Goal: Transaction & Acquisition: Subscribe to service/newsletter

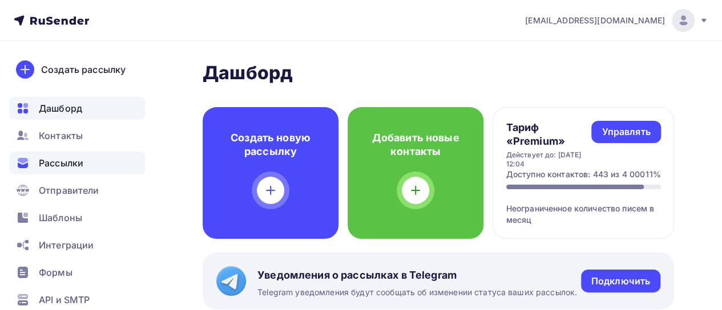
click at [59, 160] on span "Рассылки" at bounding box center [61, 163] width 45 height 14
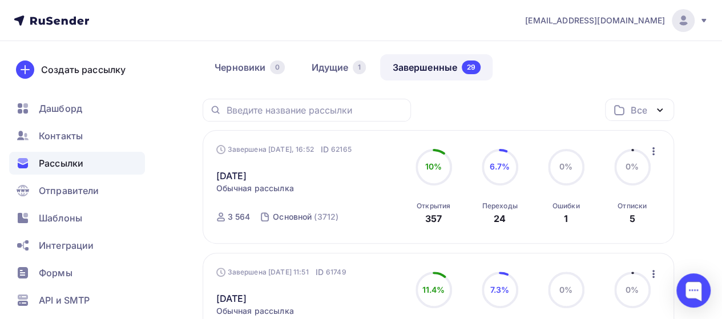
scroll to position [114, 0]
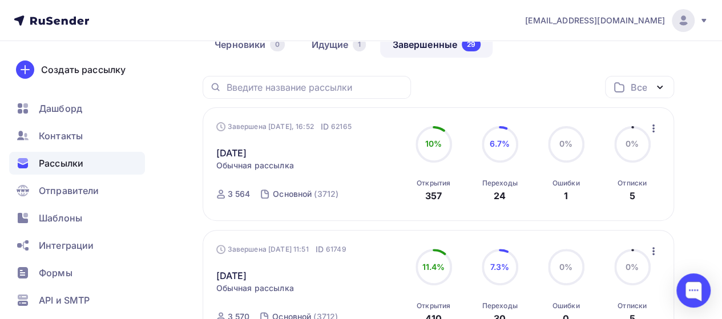
click at [630, 145] on span "0%" at bounding box center [631, 144] width 13 height 10
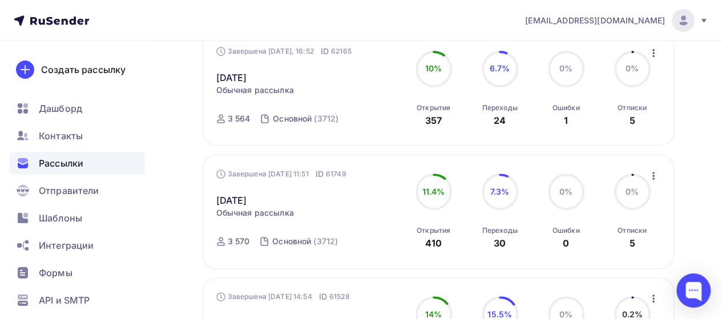
scroll to position [190, 0]
click at [247, 201] on link "[DATE]" at bounding box center [231, 200] width 31 height 14
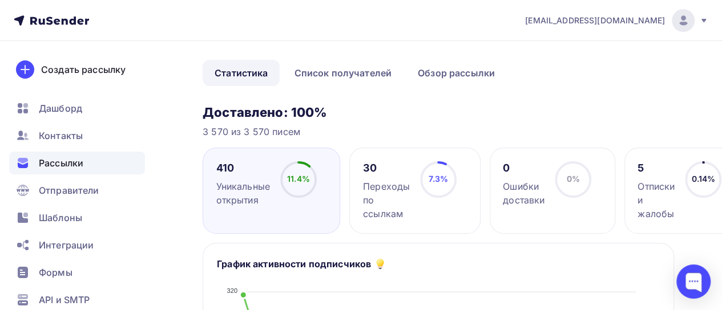
scroll to position [68, 0]
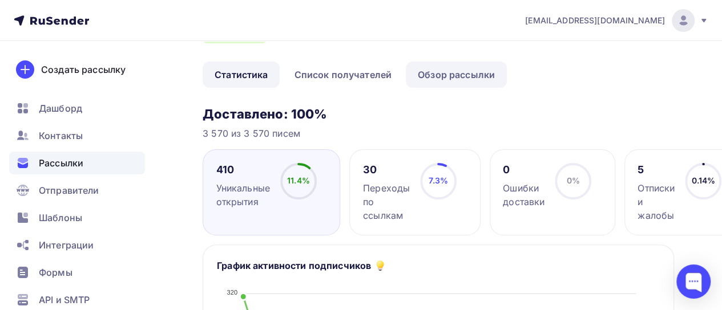
click at [473, 83] on link "Обзор рассылки" at bounding box center [456, 75] width 101 height 26
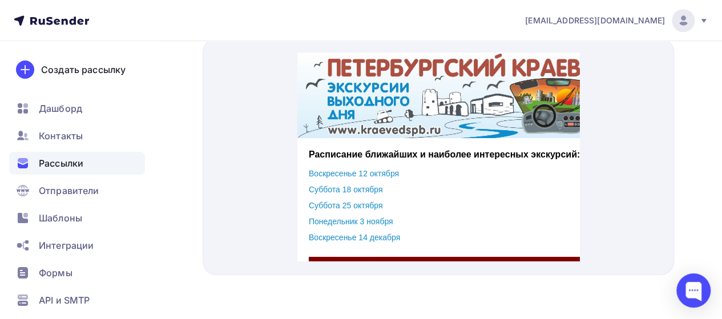
scroll to position [403, 0]
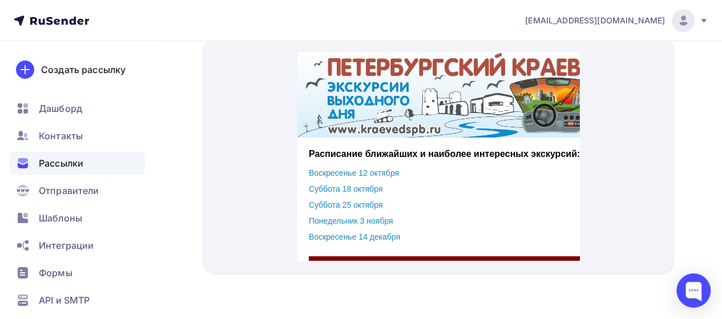
click at [58, 158] on span "Рассылки" at bounding box center [61, 163] width 45 height 14
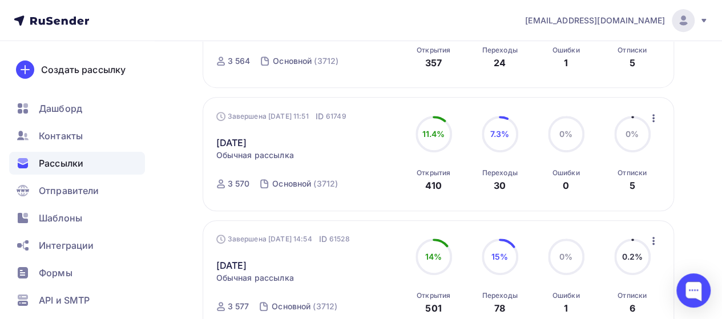
scroll to position [342, 0]
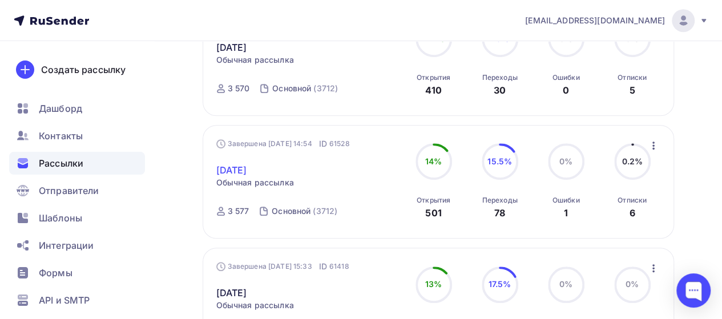
click at [247, 170] on link "[DATE]" at bounding box center [231, 170] width 31 height 14
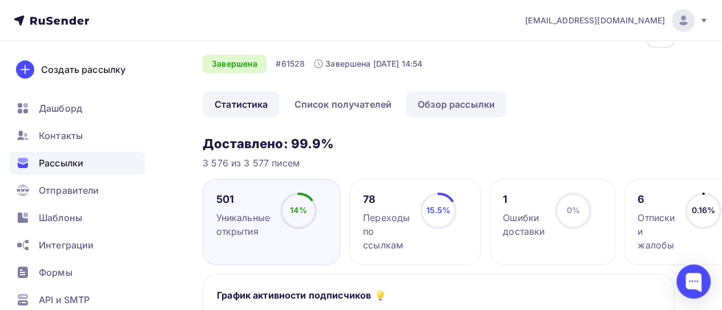
scroll to position [38, 0]
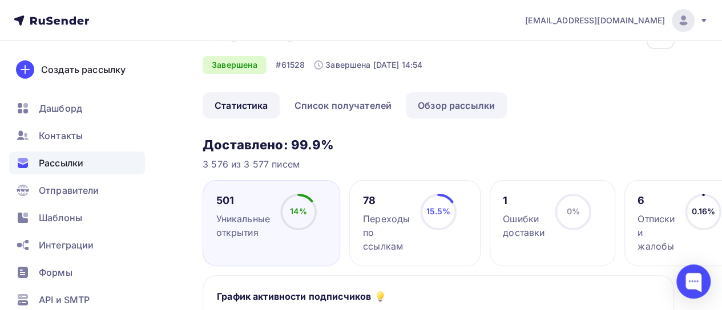
click at [456, 108] on link "Обзор рассылки" at bounding box center [456, 105] width 101 height 26
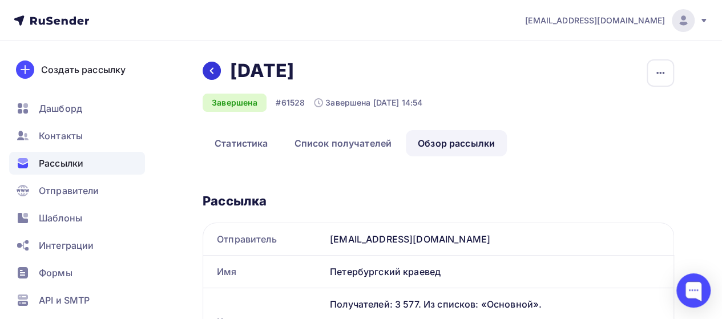
click at [219, 71] on div at bounding box center [212, 71] width 18 height 18
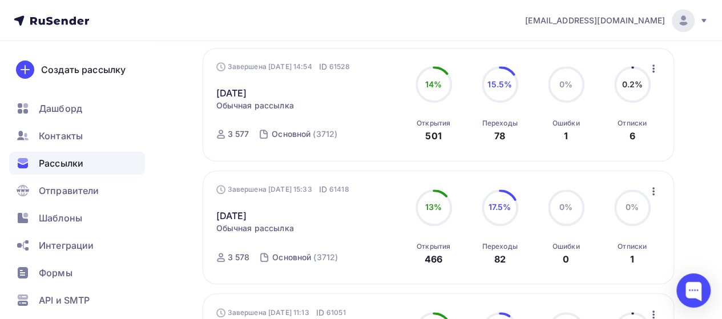
scroll to position [457, 0]
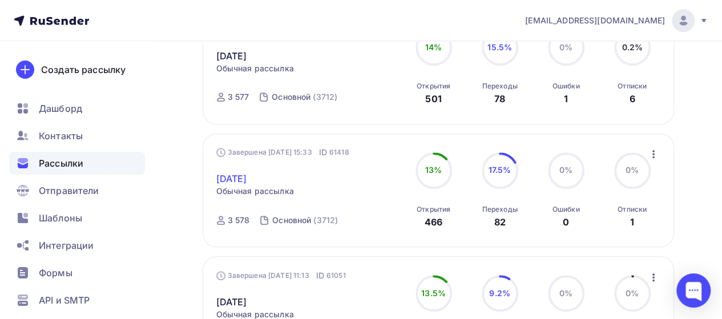
click at [247, 182] on link "[DATE]" at bounding box center [231, 179] width 31 height 14
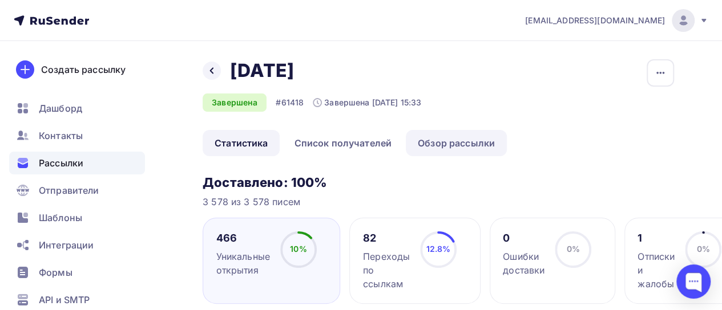
click at [477, 140] on link "Обзор рассылки" at bounding box center [456, 143] width 101 height 26
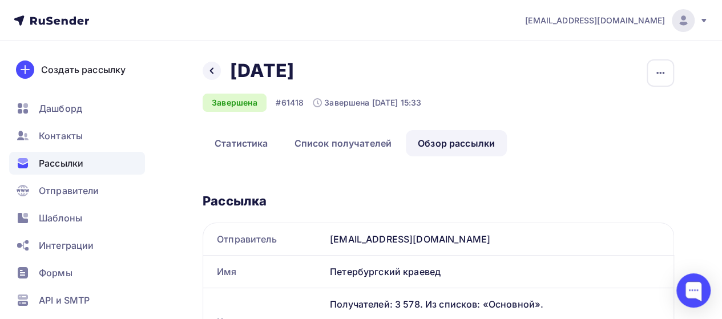
click at [70, 161] on span "Рассылки" at bounding box center [61, 163] width 45 height 14
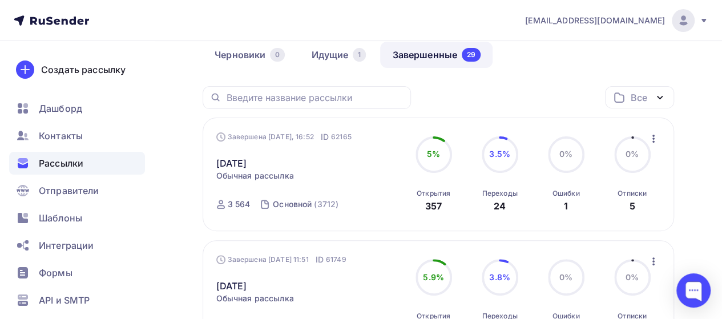
scroll to position [152, 0]
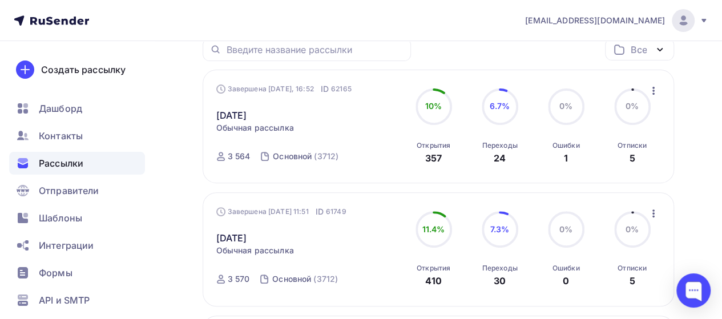
click at [625, 106] on span "0%" at bounding box center [631, 106] width 13 height 10
click at [628, 145] on div "Отписки" at bounding box center [631, 145] width 29 height 9
click at [247, 116] on link "[DATE]" at bounding box center [231, 115] width 31 height 14
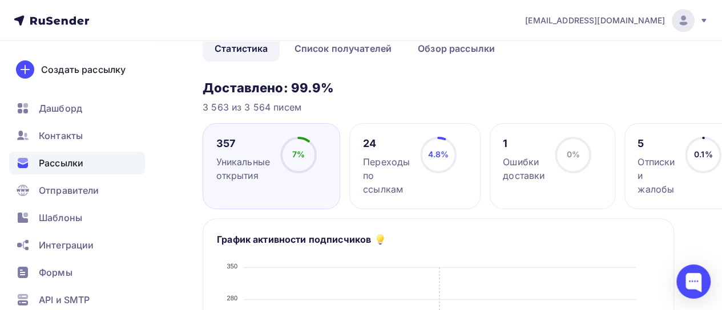
scroll to position [171, 0]
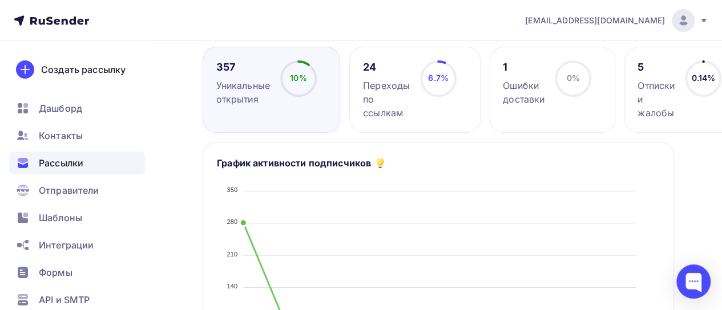
click at [654, 77] on div "5 Отписки и жалобы" at bounding box center [655, 89] width 37 height 59
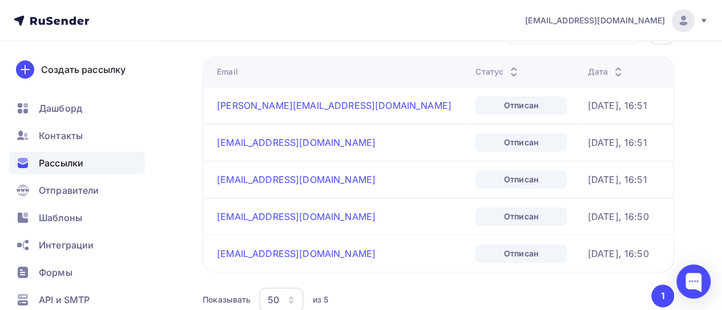
scroll to position [551, 0]
drag, startPoint x: 344, startPoint y: 106, endPoint x: 208, endPoint y: 106, distance: 135.8
click at [208, 106] on td "[PERSON_NAME][EMAIL_ADDRESS][DOMAIN_NAME]" at bounding box center [337, 105] width 268 height 37
copy link "[PERSON_NAME][EMAIL_ADDRESS][DOMAIN_NAME]"
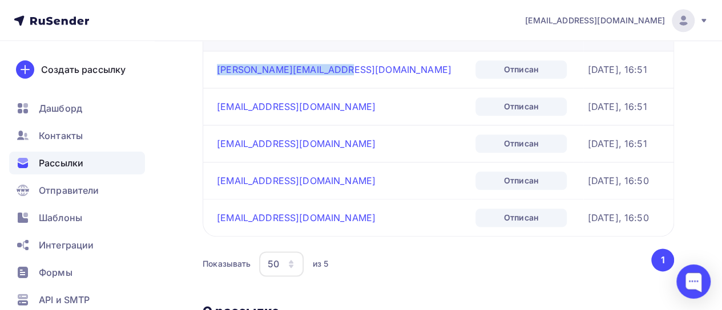
scroll to position [590, 0]
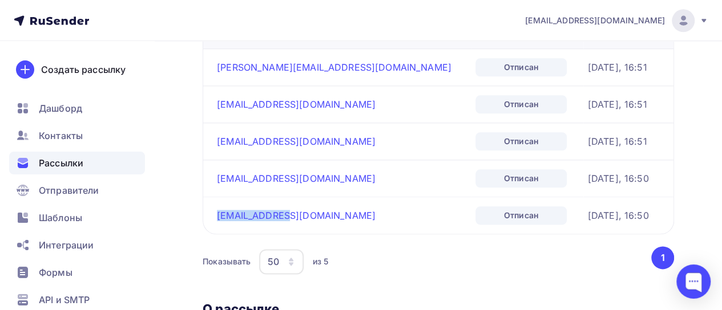
drag, startPoint x: 291, startPoint y: 217, endPoint x: 204, endPoint y: 213, distance: 86.8
click at [204, 213] on td "[EMAIL_ADDRESS][DOMAIN_NAME]" at bounding box center [337, 215] width 268 height 37
copy link "[EMAIL_ADDRESS][DOMAIN_NAME]"
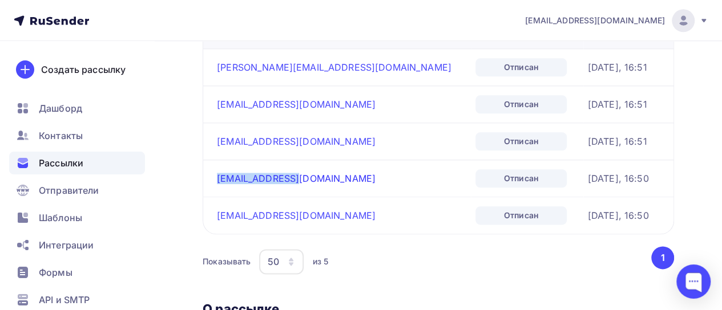
drag, startPoint x: 299, startPoint y: 177, endPoint x: 217, endPoint y: 176, distance: 81.6
click at [217, 176] on div "[EMAIL_ADDRESS][DOMAIN_NAME]" at bounding box center [341, 178] width 249 height 11
copy link "[EMAIL_ADDRESS][DOMAIN_NAME]"
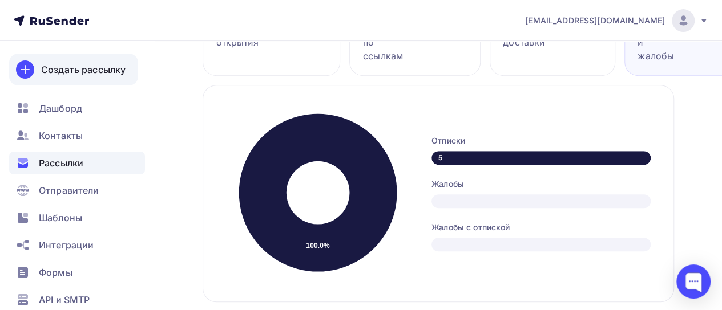
click at [85, 67] on div "Создать рассылку" at bounding box center [83, 70] width 84 height 14
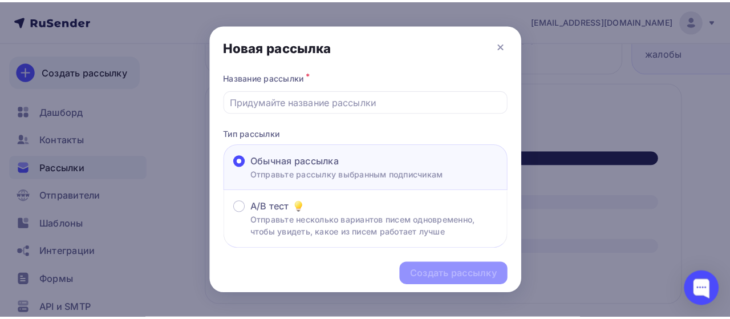
scroll to position [224, 0]
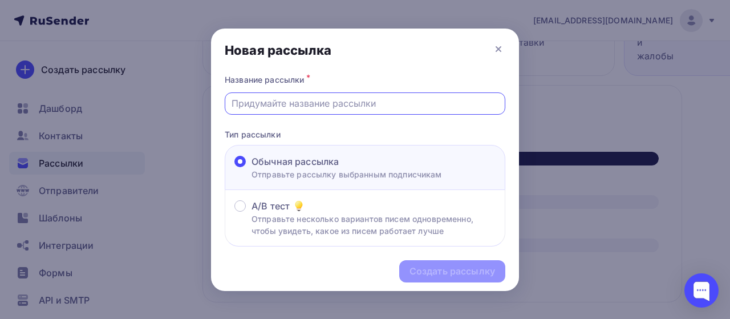
click at [277, 109] on input "text" at bounding box center [366, 103] width 268 height 14
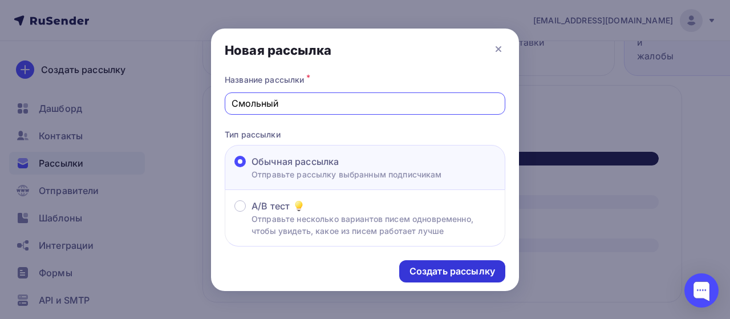
type input "Смольный"
click at [425, 272] on div "Создать рассылку" at bounding box center [453, 271] width 86 height 13
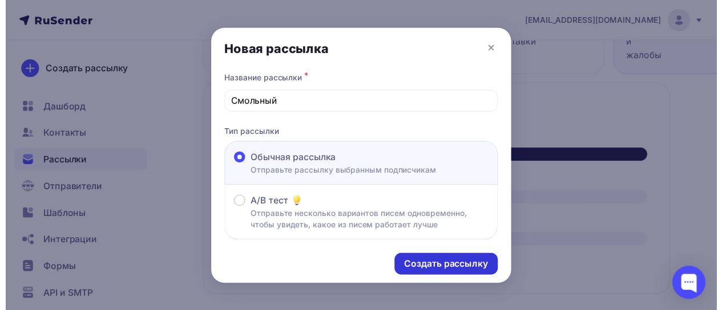
scroll to position [228, 0]
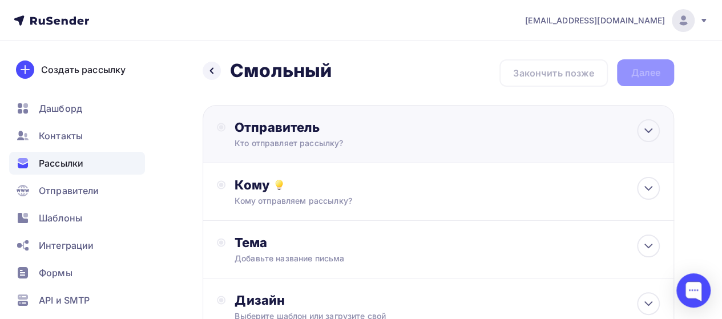
click at [259, 135] on div "Отправитель Кто отправляет рассылку? Email * [EMAIL_ADDRESS][DOMAIN_NAME] [EMAI…" at bounding box center [358, 134] width 247 height 30
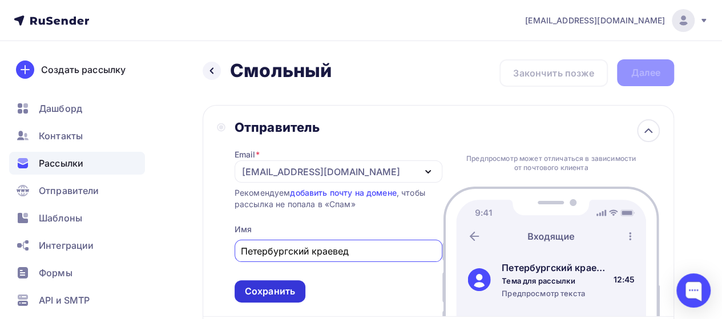
type input "Петербургский краевед"
click at [282, 286] on div "Сохранить" at bounding box center [270, 291] width 50 height 13
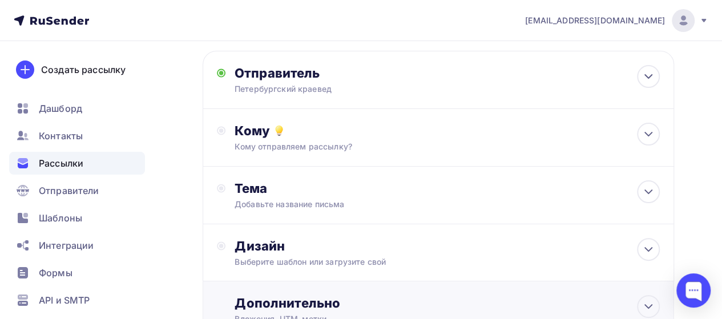
scroll to position [57, 0]
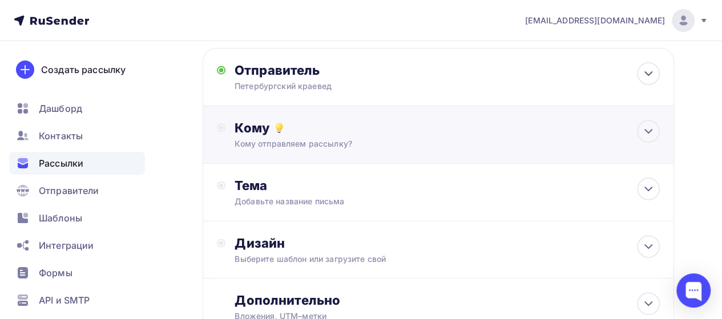
click at [231, 131] on div "Кому Кому отправляем рассылку? Списки получателей Выберите список Все списки id…" at bounding box center [438, 135] width 443 height 30
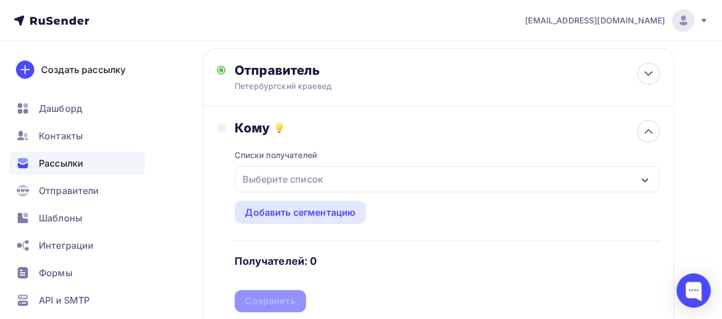
click at [266, 180] on div "Выберите список" at bounding box center [282, 179] width 89 height 21
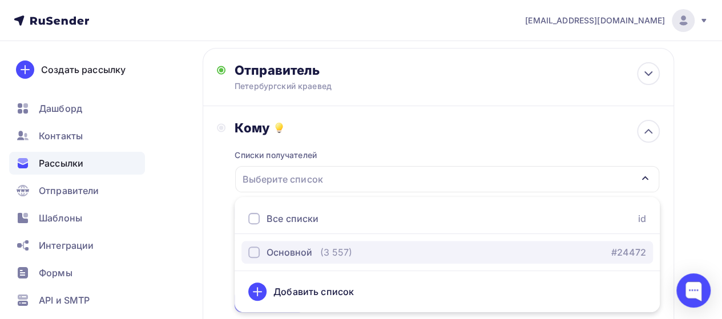
click at [273, 253] on div "Основной" at bounding box center [290, 252] width 46 height 14
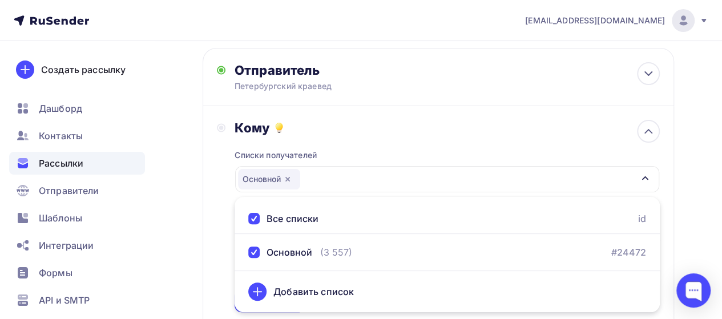
click at [203, 215] on div "Кому Списки получателей Основной Все списки id Основной (3 557) #24472 Добавить…" at bounding box center [438, 216] width 471 height 220
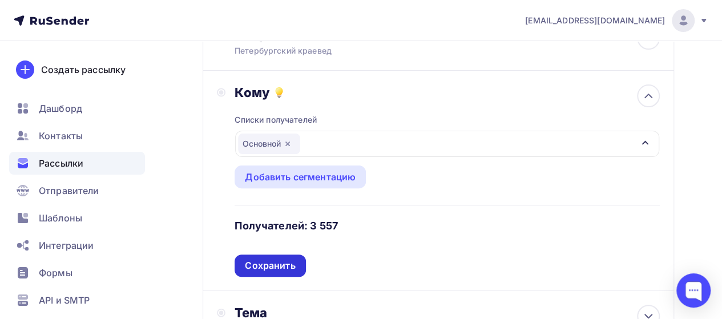
scroll to position [95, 0]
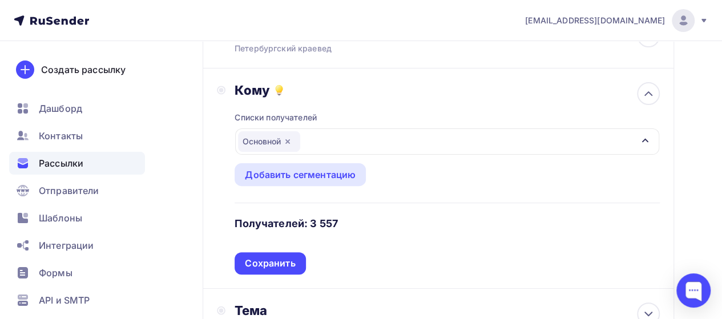
click at [269, 260] on div "Сохранить" at bounding box center [270, 263] width 50 height 13
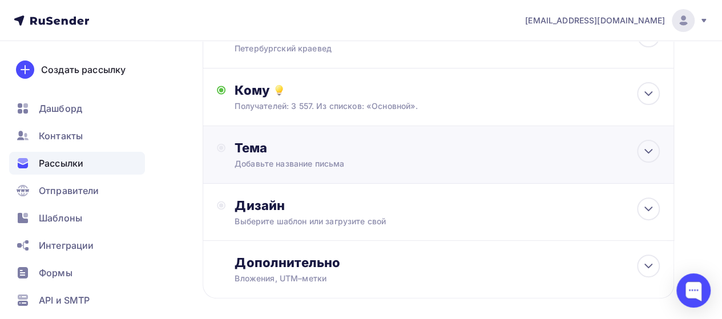
click at [265, 155] on div "Тема" at bounding box center [347, 148] width 225 height 16
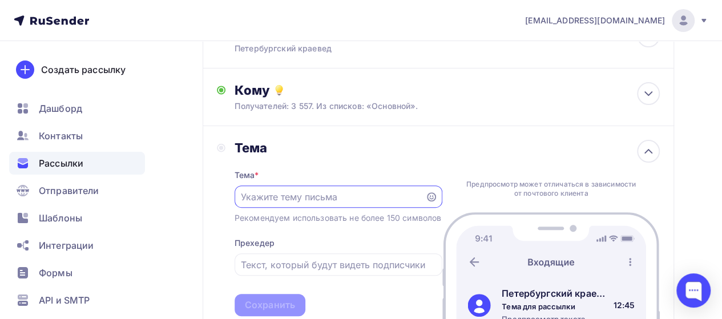
scroll to position [0, 0]
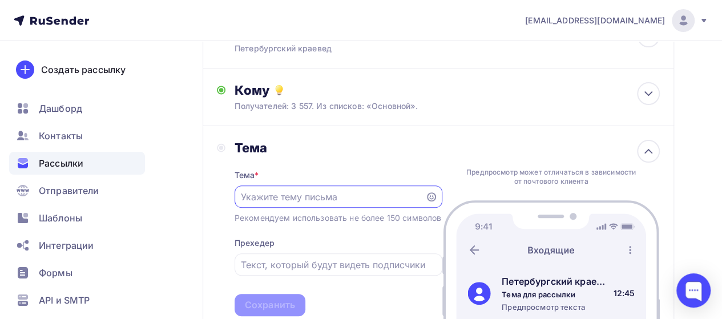
click at [286, 191] on input "text" at bounding box center [329, 197] width 177 height 14
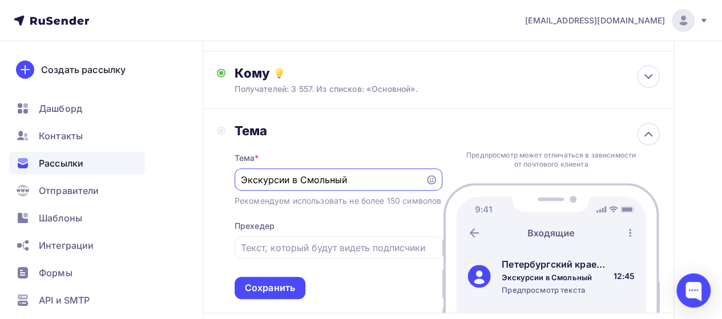
scroll to position [133, 0]
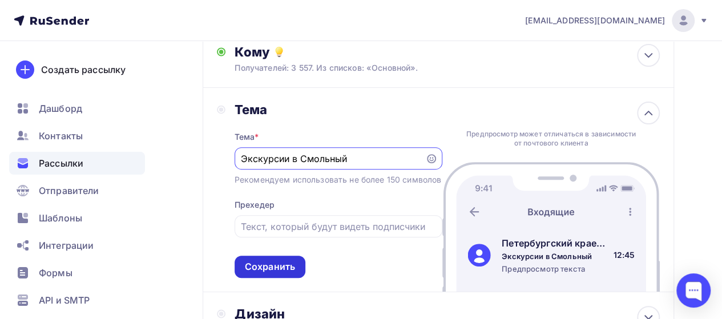
type input "Экскурсии в Смольный"
click at [263, 273] on div "Сохранить" at bounding box center [270, 266] width 50 height 13
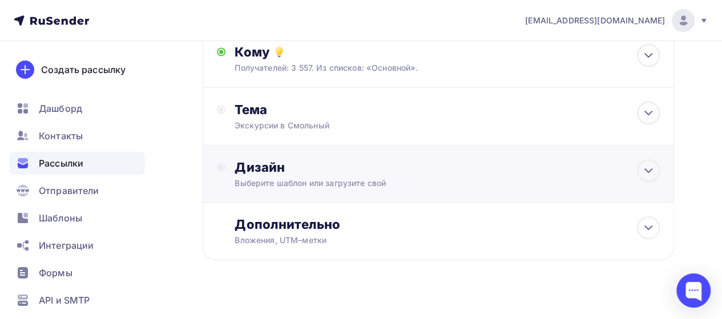
click at [271, 172] on div "Дизайн" at bounding box center [447, 167] width 425 height 16
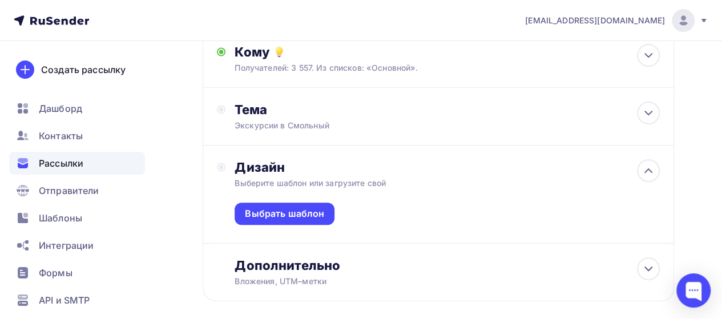
click at [227, 174] on div "Дизайн Выберите шаблон или загрузите свой Выбрать шаблон" at bounding box center [438, 201] width 443 height 84
click at [225, 168] on circle at bounding box center [220, 166] width 7 height 7
click at [224, 169] on circle at bounding box center [220, 166] width 7 height 7
click at [256, 216] on div "Выбрать шаблон" at bounding box center [284, 213] width 79 height 13
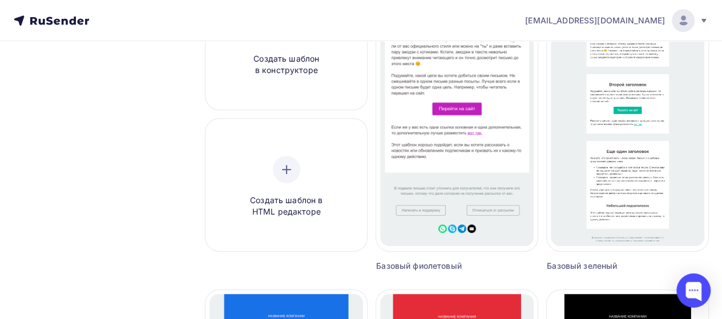
scroll to position [171, 0]
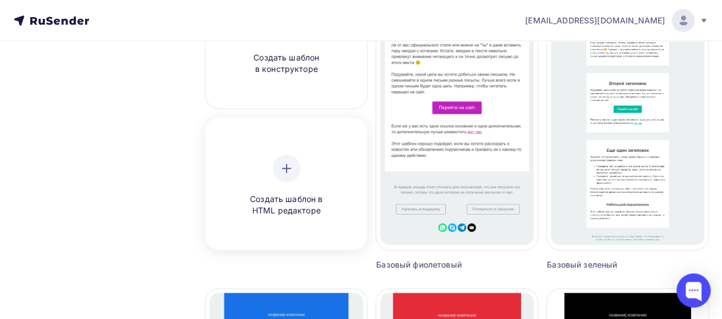
click at [296, 180] on div "Создать шаблон в HTML редакторе" at bounding box center [286, 186] width 108 height 62
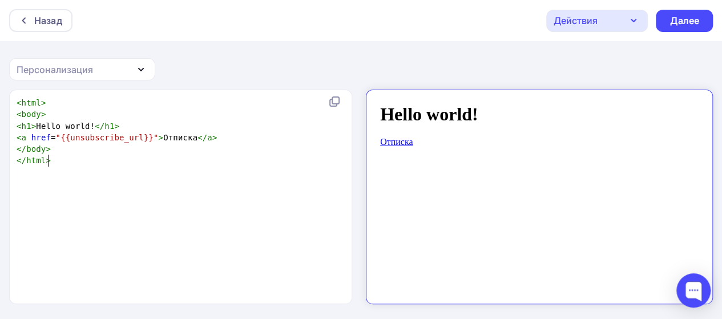
scroll to position [4, 0]
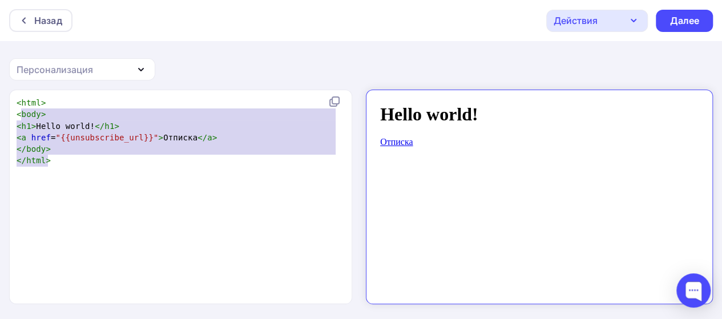
type textarea "<html> <body> <h1>Hello world!</h1> <a href="{{unsubscribe_url}}">Отписка</a> <…"
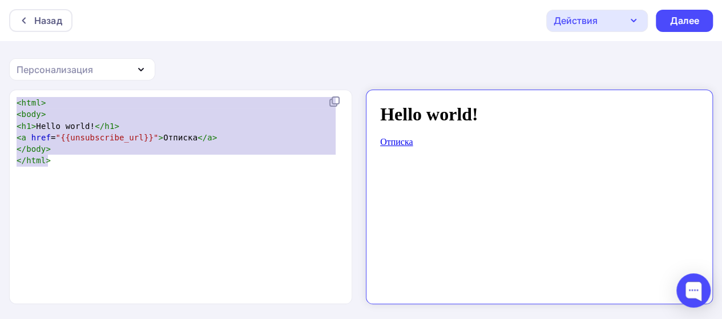
drag, startPoint x: 65, startPoint y: 163, endPoint x: 3, endPoint y: 96, distance: 90.4
click at [3, 96] on div "<html> <body> <h1>Hello world!</h1> <a href="{{unsubscribe_url}}">Отписка</a> <…" at bounding box center [361, 205] width 722 height 231
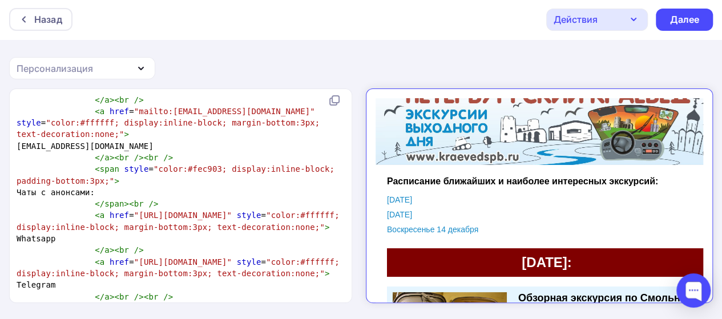
scroll to position [0, 0]
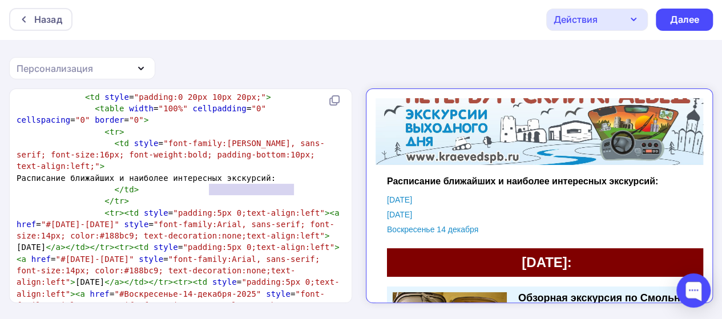
type textarea "и наиболее интересных"
drag, startPoint x: 210, startPoint y: 191, endPoint x: 302, endPoint y: 190, distance: 92.5
click at [276, 183] on span "Расписание ближайших и наиболее интересных экскурсий:" at bounding box center [146, 177] width 259 height 9
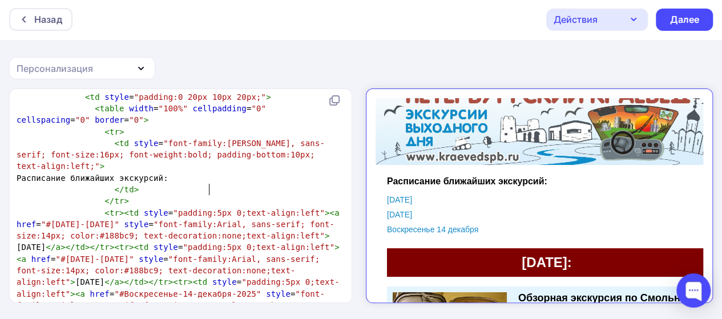
click at [168, 183] on span "Расписание ближайших экскурсий:" at bounding box center [93, 177] width 152 height 9
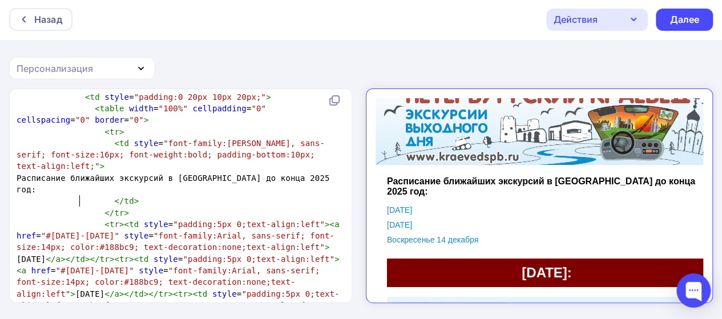
type textarea "в Смольный до конца 2025 года"
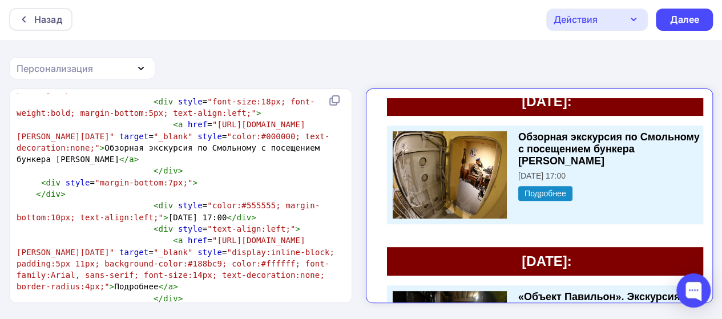
click at [129, 164] on span "</" at bounding box center [124, 159] width 10 height 9
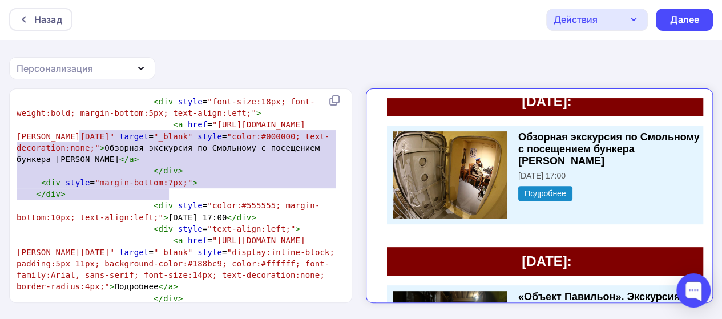
drag, startPoint x: 176, startPoint y: 196, endPoint x: 80, endPoint y: 139, distance: 111.6
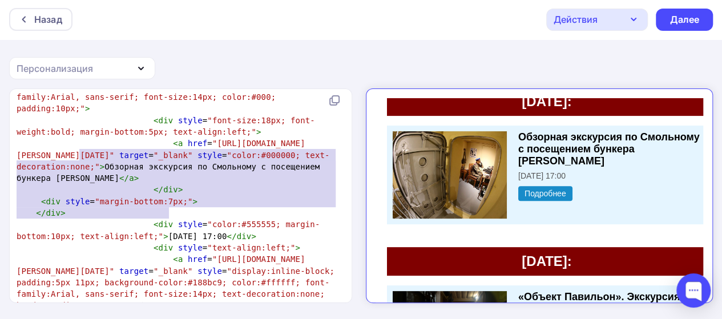
type textarea "<a href="[URL][DOMAIN_NAME][PERSON_NAME][DATE]" target="_blank" style="color:#0…"
click at [153, 171] on span ""color:#000000; text-decoration:none;"" at bounding box center [173, 161] width 313 height 21
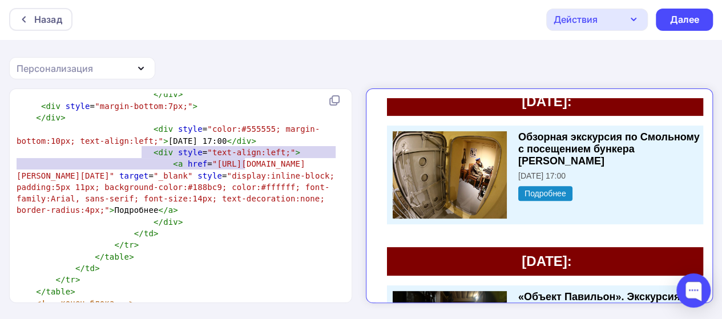
type textarea "<div style="color:#555555; margin-bottom:10px; text-align:left;">[DATE] 17:00</…"
drag, startPoint x: 143, startPoint y: 155, endPoint x: 270, endPoint y: 162, distance: 127.4
click at [270, 147] on pre "< div style = "color:#555555; margin-bottom:10px; text-align:left;" > [DATE] 17…" at bounding box center [178, 134] width 328 height 23
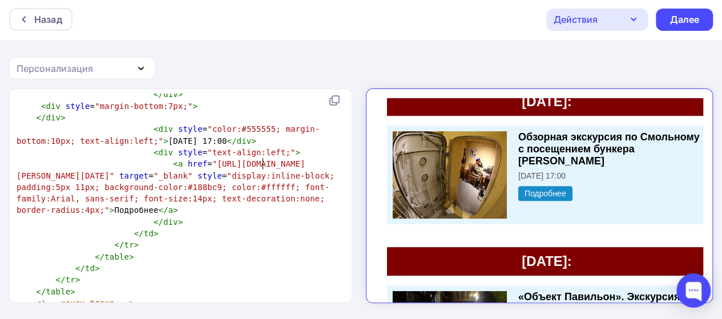
click at [272, 147] on pre "< div style = "color:#555555; margin-bottom:10px; text-align:left;" > [DATE] 17…" at bounding box center [178, 134] width 328 height 23
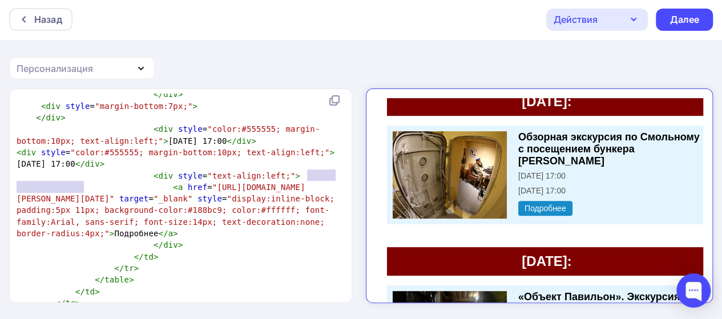
drag, startPoint x: 308, startPoint y: 173, endPoint x: 83, endPoint y: 184, distance: 224.6
click at [83, 168] on span "< div style = "color:#555555; margin-bottom:10px; text-align:left;" > [DATE] 17…" at bounding box center [176, 158] width 318 height 21
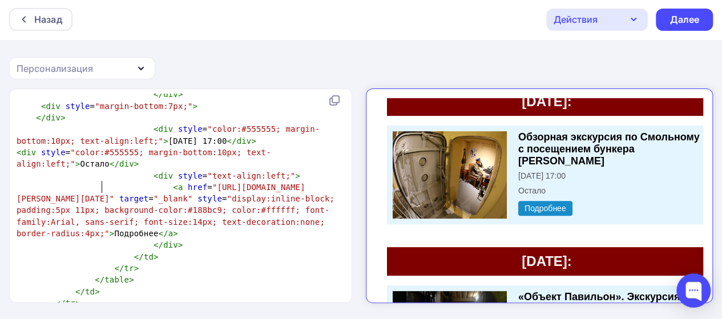
scroll to position [4, 25]
type textarea "Осталось 8 мест!"
click at [180, 170] on pre "< div style = "color:#555555; margin-bottom:10px; text-align:left;" > Осталось …" at bounding box center [178, 158] width 328 height 23
click at [191, 170] on pre "< div style = "color:#555555; margin-bottom:10px; text-align:left;" > Осталось …" at bounding box center [178, 158] width 328 height 23
drag, startPoint x: 99, startPoint y: 172, endPoint x: 128, endPoint y: 173, distance: 29.1
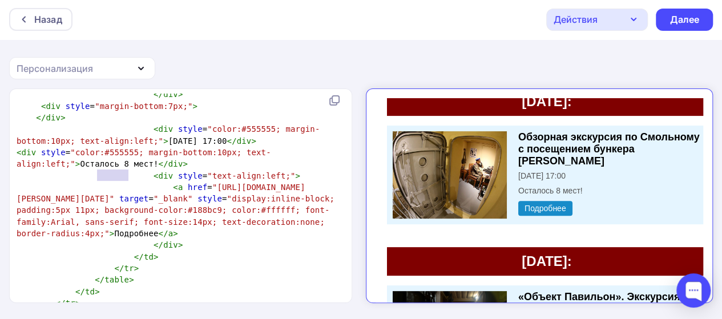
click at [128, 168] on span ""color:#555555; margin-bottom:10px; text-align:left;"" at bounding box center [144, 158] width 255 height 21
type textarea "кув"
type textarea "red"
click at [147, 145] on span ""color:#555555; margin-bottom:10px; text-align:left;"" at bounding box center [168, 134] width 303 height 21
type textarea "font"
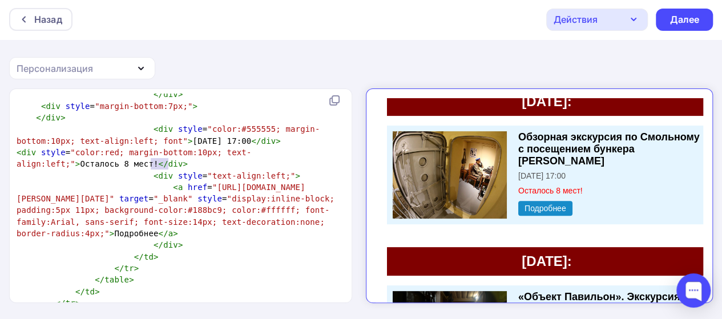
drag, startPoint x: 151, startPoint y: 165, endPoint x: 168, endPoint y: 168, distance: 17.5
click at [168, 145] on span ""color:#555555; margin-bottom:10px; text-align:left; font"" at bounding box center [168, 134] width 303 height 21
paste textarea ":"
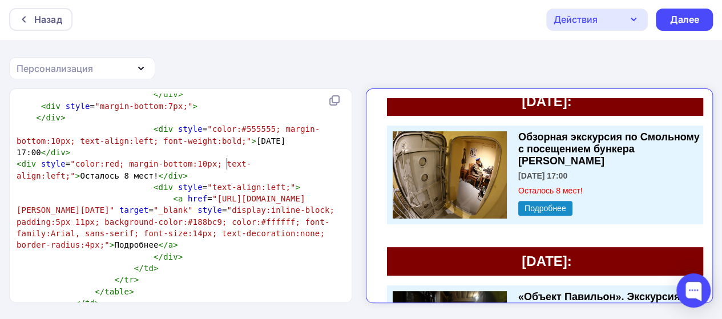
scroll to position [190, 0]
type textarea ":bold;"
type textarea "font-weight:bold;"
drag, startPoint x: 152, startPoint y: 165, endPoint x: 231, endPoint y: 163, distance: 79.4
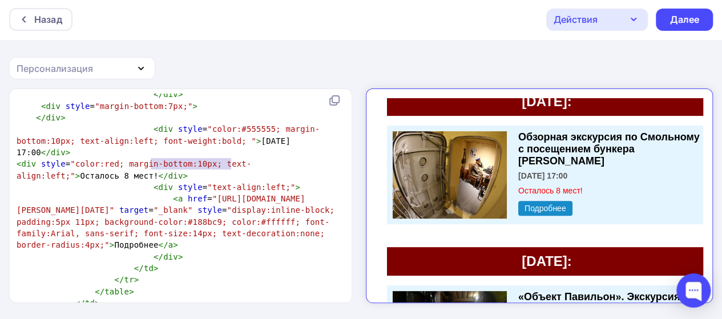
click at [231, 145] on span ""color:#555555; margin-bottom:10px; text-align:left; font-weight:bold; "" at bounding box center [168, 134] width 303 height 21
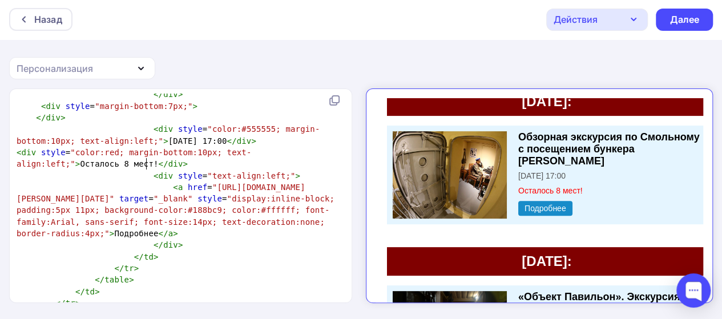
scroll to position [190, 0]
click at [251, 168] on span ""color:red; margin-bottom:10px; text-align:left;"" at bounding box center [134, 158] width 235 height 21
paste textarea
click at [280, 168] on span ""color:red; margin-bottom:10px; text-align:left;font-weight:bold; "" at bounding box center [173, 158] width 313 height 21
click at [75, 168] on span ""color:red; margin-bottom:10px; text-align:left; font-weight:bold; "" at bounding box center [176, 158] width 318 height 21
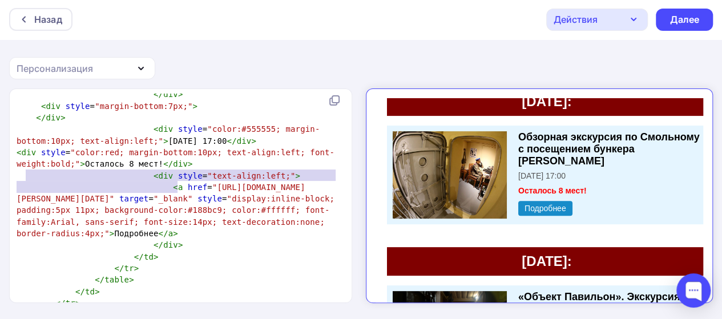
type textarea "<div style="color:red; margin-bottom:10px; text-align:left; font-weight:bold;">…"
drag, startPoint x: 184, startPoint y: 187, endPoint x: 17, endPoint y: 179, distance: 166.8
click at [17, 170] on pre "< div style = "color:red; margin-bottom:10px; text-align:left; font-weight:bold…" at bounding box center [178, 158] width 328 height 23
click at [183, 170] on pre "< div style = "color:red; margin-bottom:10px; text-align:left; font-weight:bold…" at bounding box center [178, 158] width 328 height 23
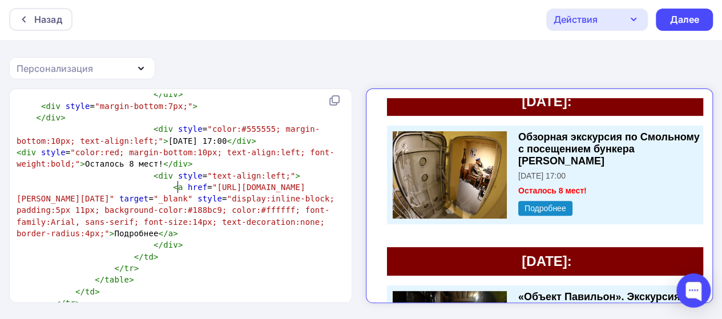
paste textarea "О"
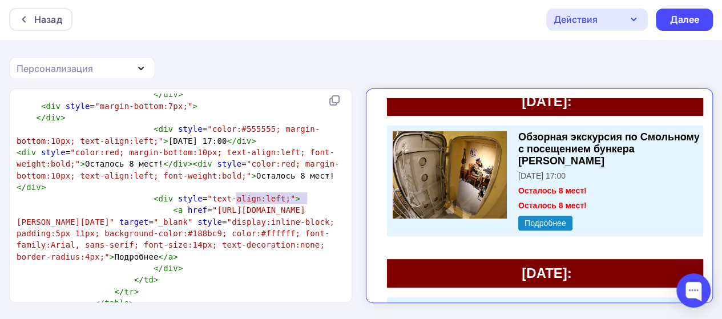
drag, startPoint x: 237, startPoint y: 199, endPoint x: 307, endPoint y: 200, distance: 70.2
click at [307, 192] on span "< div style = "color:red; margin-bottom:10px; text-align:left; font-weight:bold…" at bounding box center [178, 170] width 323 height 44
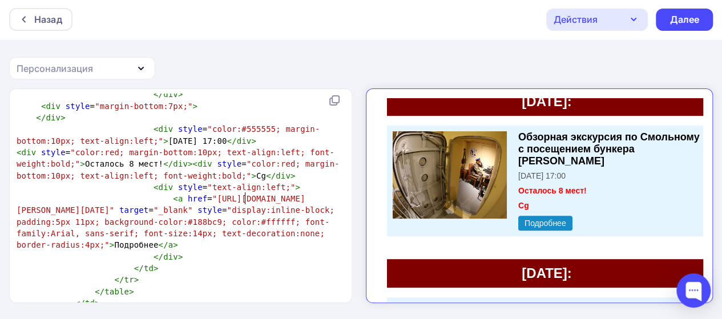
scroll to position [4, 8]
type textarea "Cg"
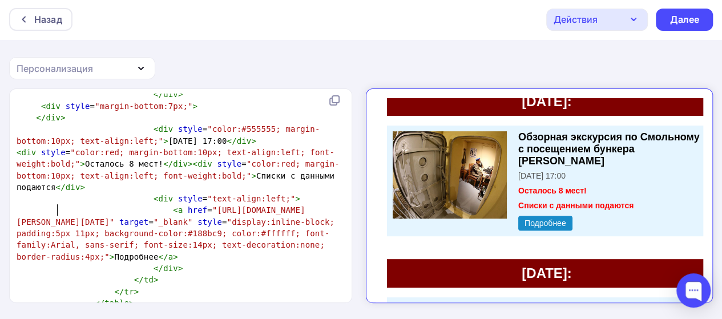
type textarea "Списки с данными подаются ы"
type textarea "в 12.00"
drag, startPoint x: 92, startPoint y: 210, endPoint x: 92, endPoint y: 228, distance: 17.7
click at [92, 192] on span "< div style = "color:red; margin-bottom:10px; text-align:left; font-weight:bold…" at bounding box center [178, 170] width 323 height 44
type textarea "[DATE]!"
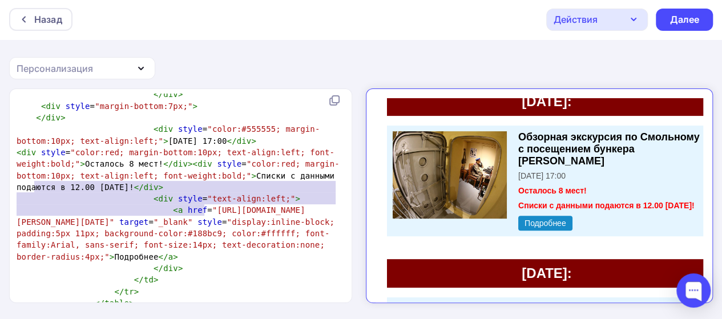
type textarea "<div style="color:red; margin-bottom:10px; text-align:left; font-weight:bold;">…"
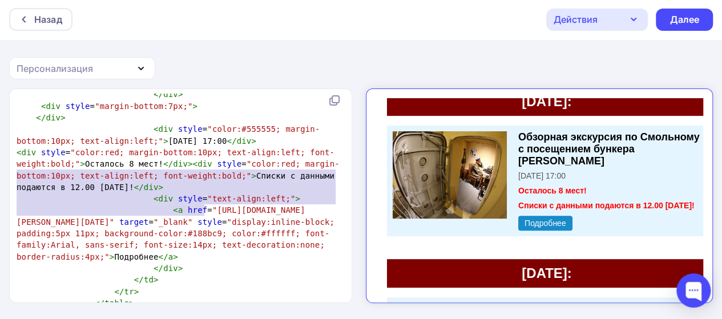
drag, startPoint x: 205, startPoint y: 209, endPoint x: 14, endPoint y: 177, distance: 194.4
click at [14, 177] on div "<div style="color:red; margin-bottom:10px; text-align:left; font-weight:bold;">…" at bounding box center [181, 195] width 343 height 213
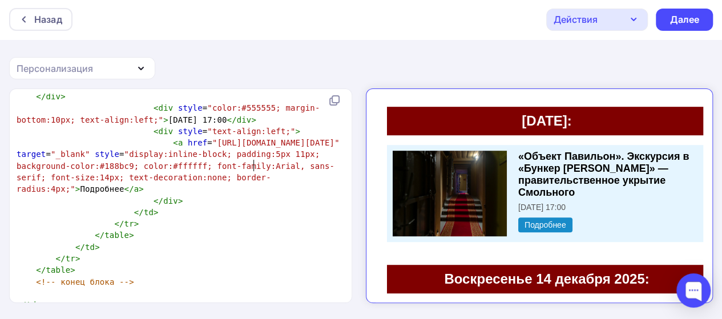
click at [261, 126] on pre "< div style = "color:#555555; margin-bottom:10px; text-align:left;" > [DATE] 17…" at bounding box center [178, 113] width 328 height 23
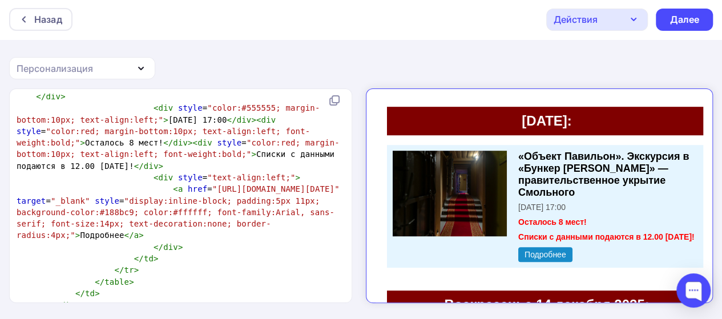
click at [123, 170] on span "< div style = "color:#555555; margin-bottom:10px; text-align:left;" > [DATE] 17…" at bounding box center [178, 136] width 323 height 67
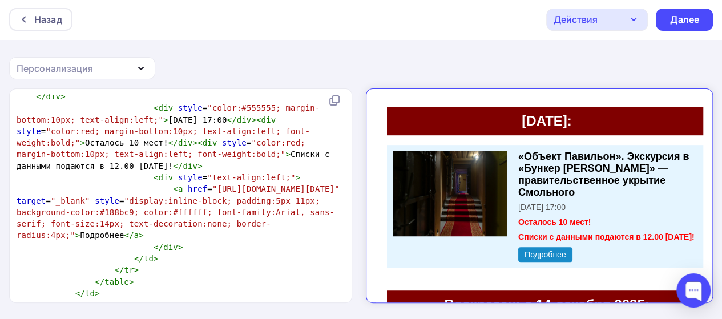
type textarea "10"
click at [235, 182] on span ""text-align:left;"" at bounding box center [251, 177] width 88 height 9
drag, startPoint x: 130, startPoint y: 211, endPoint x: 136, endPoint y: 214, distance: 6.9
click at [136, 170] on span "< div style = "color:#555555; margin-bottom:10px; text-align:left;" > [DATE] 17…" at bounding box center [176, 136] width 318 height 67
type textarea "31"
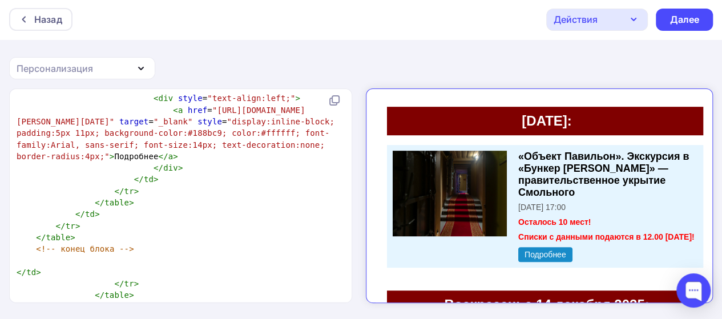
click at [270, 93] on pre "< div style = "color:#555555; margin-bottom:10px; text-align:left;" > [DATE] 17…" at bounding box center [178, 81] width 328 height 23
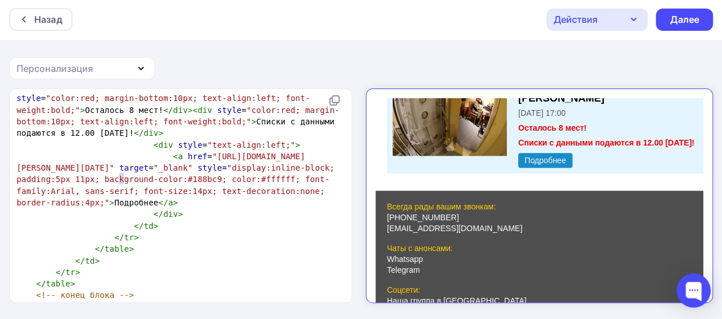
click at [123, 138] on span "< div style = "color:#555555; margin-bottom:10px; text-align:left;" > [DATE] 17…" at bounding box center [178, 104] width 323 height 67
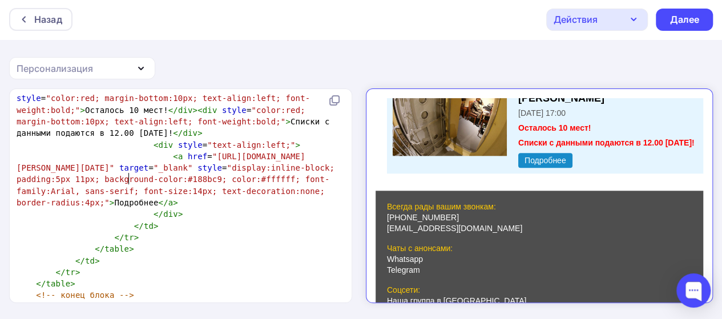
type textarea "10"
drag, startPoint x: 130, startPoint y: 200, endPoint x: 137, endPoint y: 203, distance: 7.8
click at [137, 138] on span "< div style = "color:#555555; margin-bottom:10px; text-align:left;" > [DATE] 17…" at bounding box center [176, 104] width 318 height 67
type textarea "5"
drag, startPoint x: 139, startPoint y: 204, endPoint x: 155, endPoint y: 203, distance: 16.6
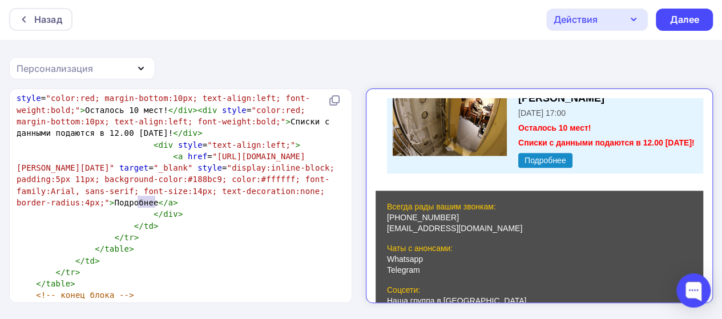
click at [155, 138] on span "< div style = "color:#555555; margin-bottom:10px; text-align:left;" > [DATE] 17…" at bounding box center [176, 104] width 318 height 67
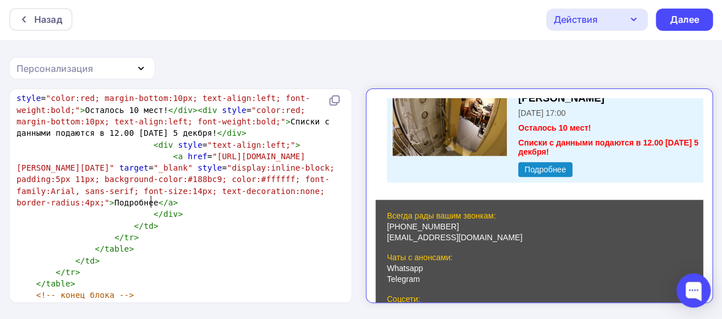
type textarea "деку"
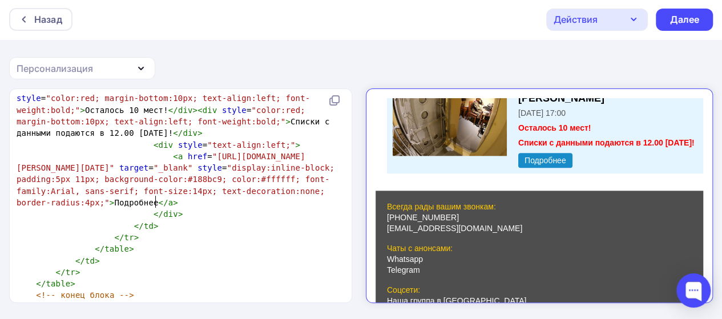
click at [604, 21] on div "Действия" at bounding box center [597, 20] width 102 height 22
type textarea "[PERSON_NAME]"
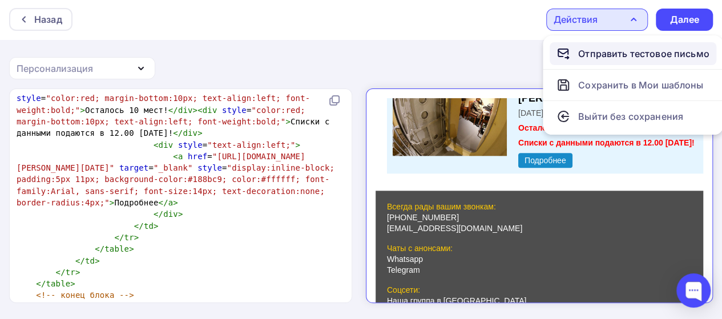
click at [594, 44] on link "Отправить тестовое письмо" at bounding box center [633, 53] width 167 height 23
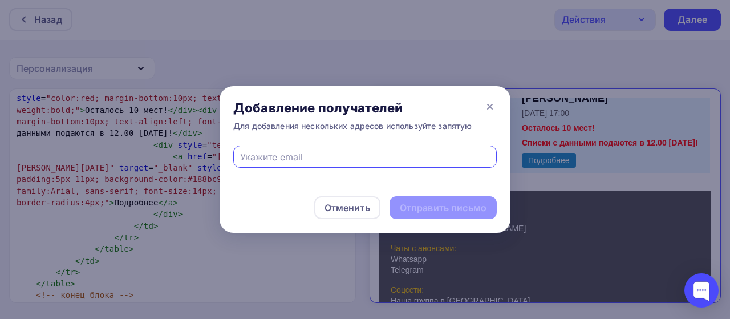
click at [345, 162] on input "text" at bounding box center [365, 157] width 251 height 14
type input "ь"
type input "[EMAIL_ADDRESS][DOMAIN_NAME]"
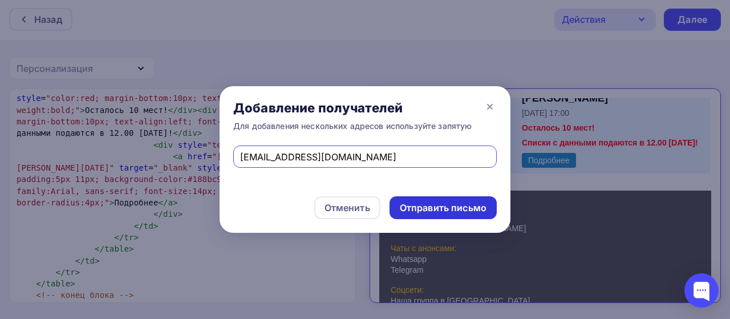
click at [407, 202] on div "Отправить письмо" at bounding box center [443, 207] width 87 height 13
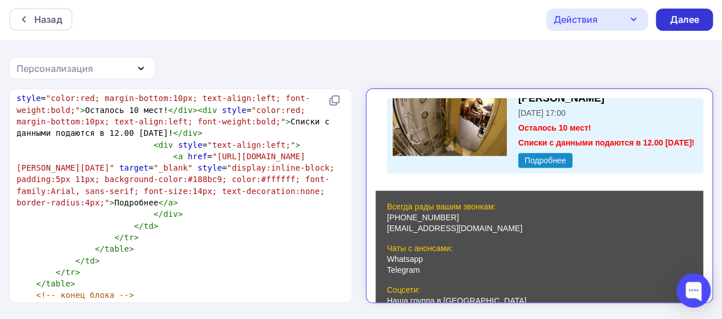
click at [680, 17] on div "Далее" at bounding box center [684, 19] width 30 height 13
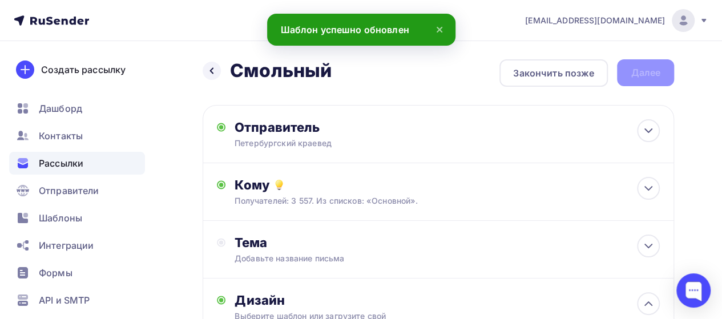
click at [439, 27] on icon at bounding box center [440, 30] width 14 height 14
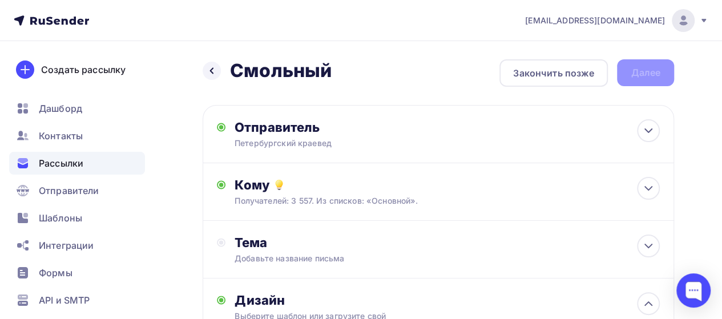
click at [625, 74] on div "Назад Смольный Смольный Закончить позже Далее" at bounding box center [438, 72] width 471 height 27
click at [219, 244] on icon at bounding box center [221, 242] width 9 height 9
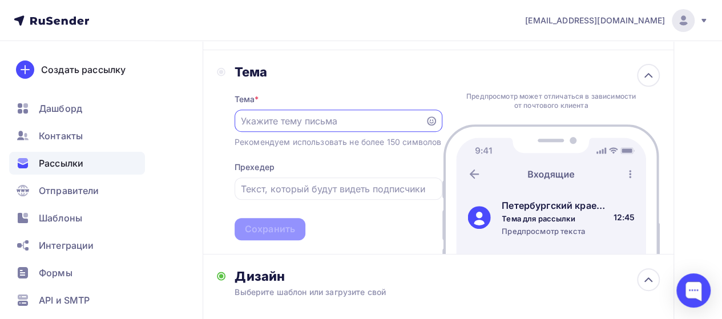
scroll to position [171, 0]
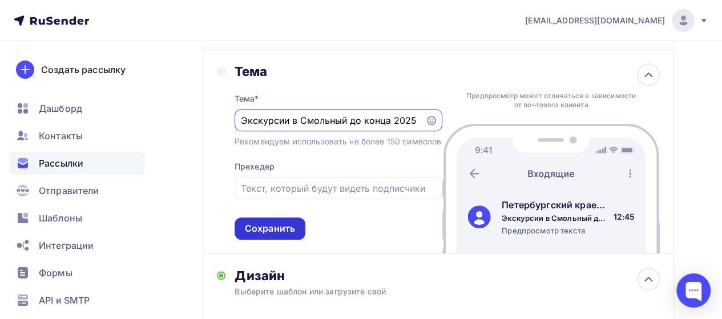
type input "Экскурсии в Смольный до конца 2025"
click at [265, 235] on div "Сохранить" at bounding box center [270, 228] width 50 height 13
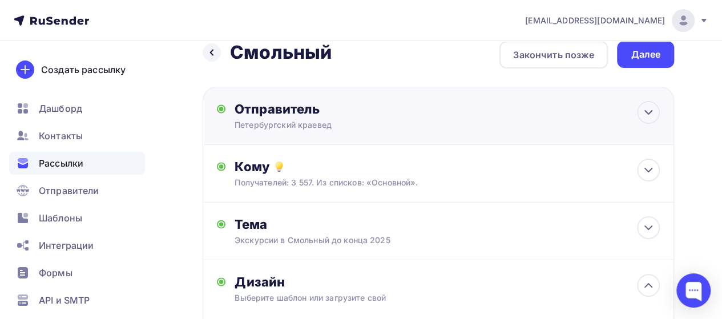
scroll to position [0, 0]
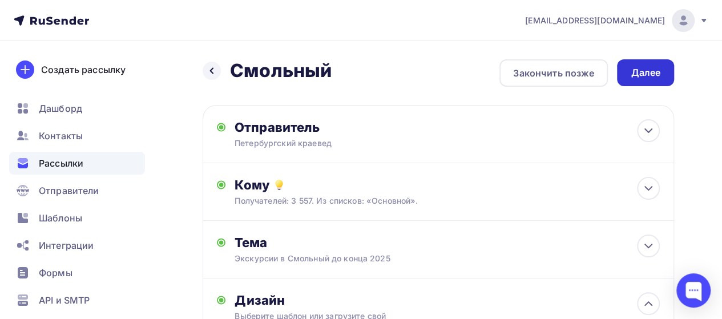
click at [643, 67] on div "Далее" at bounding box center [646, 72] width 30 height 13
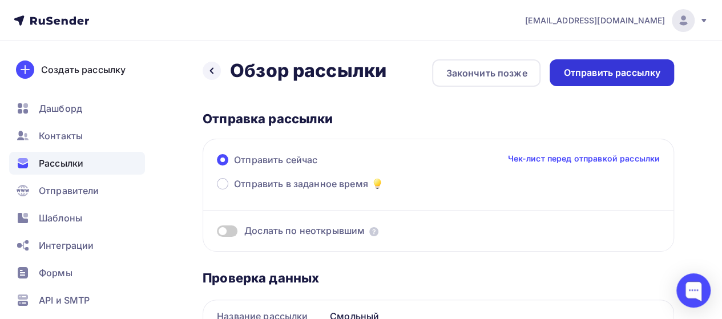
click at [630, 72] on div "Отправить рассылку" at bounding box center [611, 72] width 97 height 13
